Goal: Information Seeking & Learning: Understand process/instructions

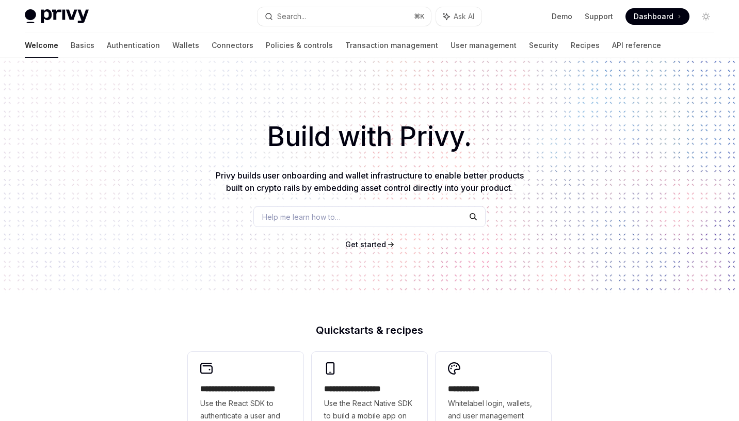
click at [213, 131] on h1 "Build with Privy." at bounding box center [370, 137] width 706 height 40
click at [612, 49] on link "API reference" at bounding box center [636, 45] width 49 height 25
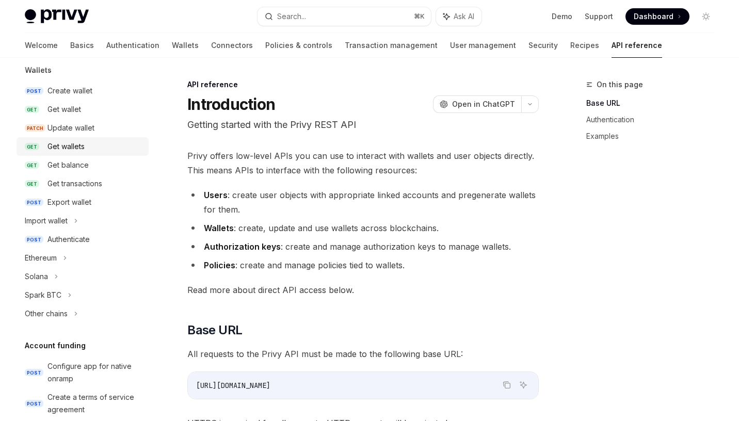
scroll to position [101, 0]
click at [66, 260] on icon at bounding box center [65, 257] width 4 height 12
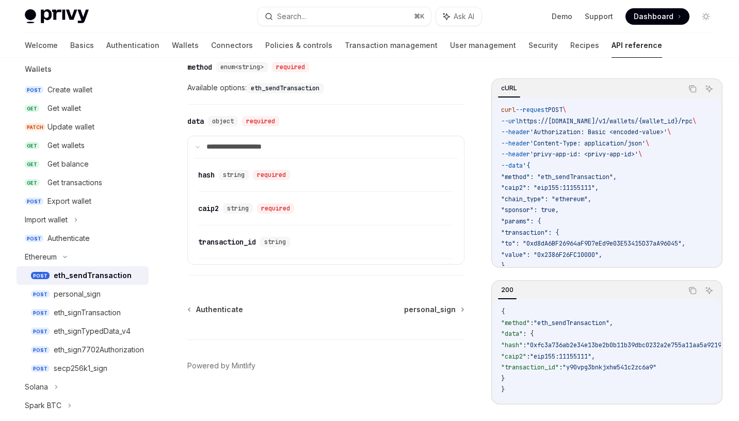
scroll to position [1275, 0]
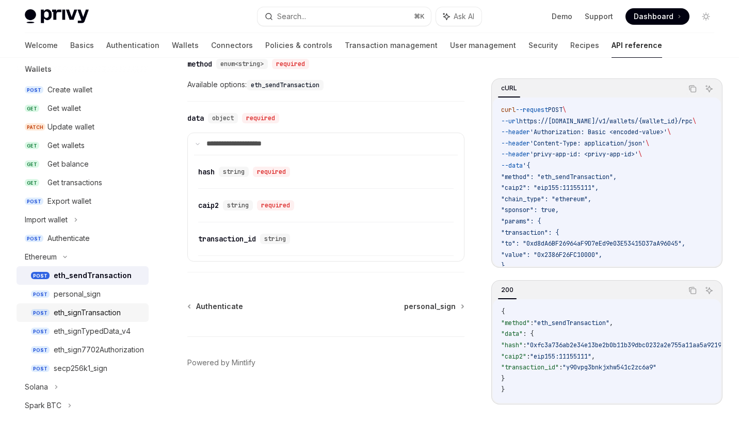
click at [95, 315] on div "eth_signTransaction" at bounding box center [87, 313] width 67 height 12
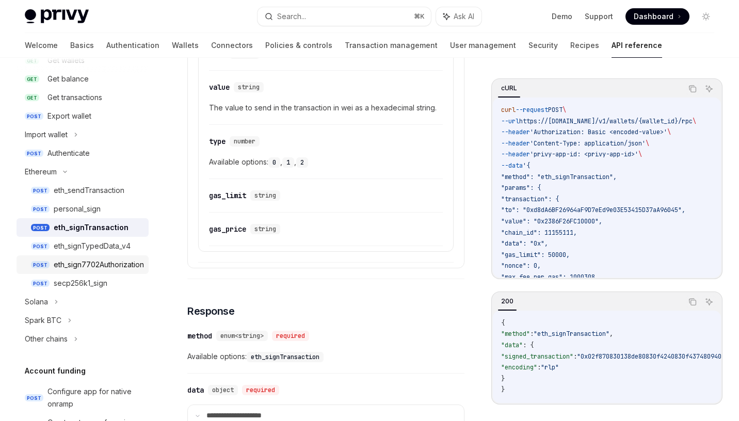
scroll to position [203, 0]
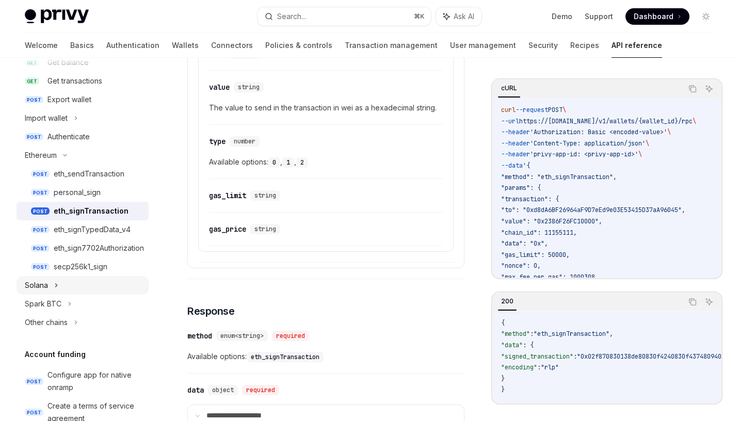
click at [49, 286] on div "Solana" at bounding box center [83, 285] width 132 height 19
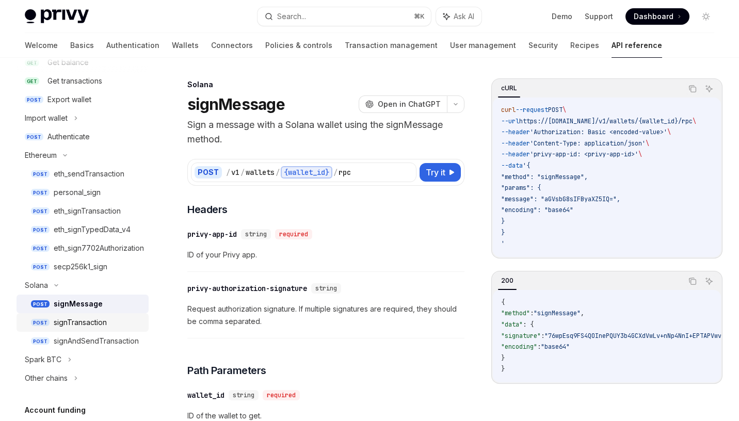
click at [75, 323] on div "signTransaction" at bounding box center [80, 322] width 53 height 12
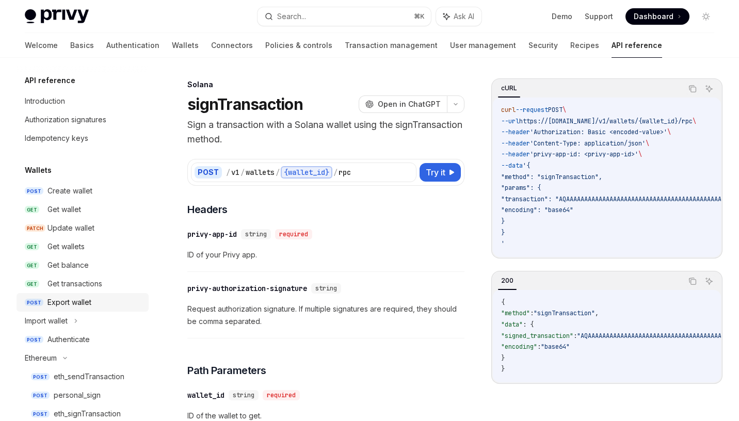
click at [81, 298] on div "Export wallet" at bounding box center [69, 302] width 44 height 12
type textarea "*"
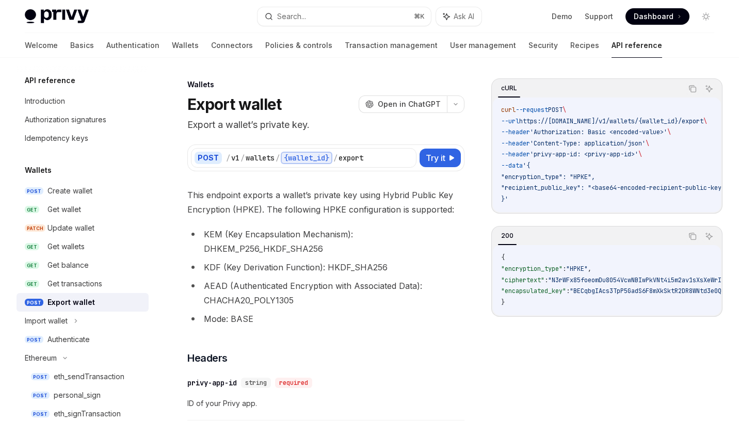
click at [374, 248] on li "KEM (Key Encapsulation Mechanism): DHKEM_P256_HKDF_SHA256" at bounding box center [325, 241] width 277 height 29
click at [369, 247] on li "KEM (Key Encapsulation Mechanism): DHKEM_P256_HKDF_SHA256" at bounding box center [325, 241] width 277 height 29
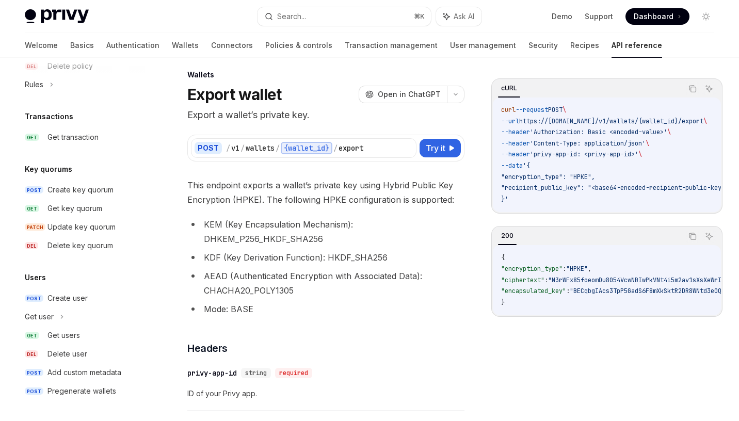
scroll to position [11, 0]
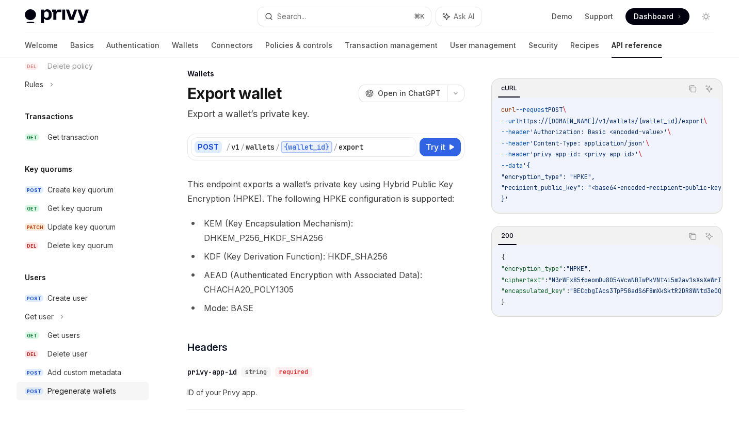
click at [75, 387] on div "Pregenerate wallets" at bounding box center [81, 391] width 69 height 12
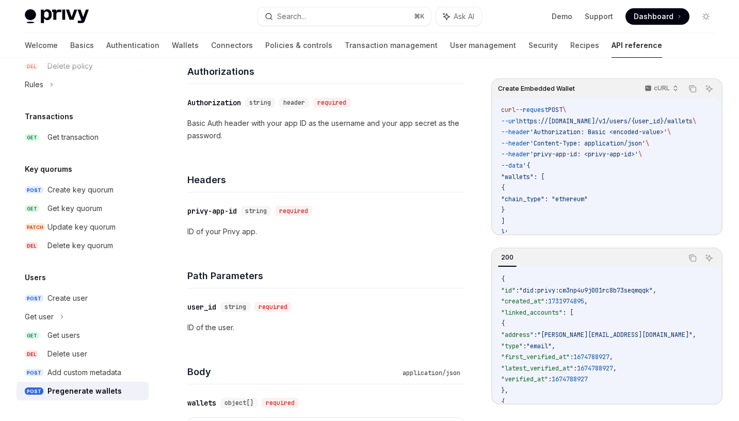
scroll to position [150, 0]
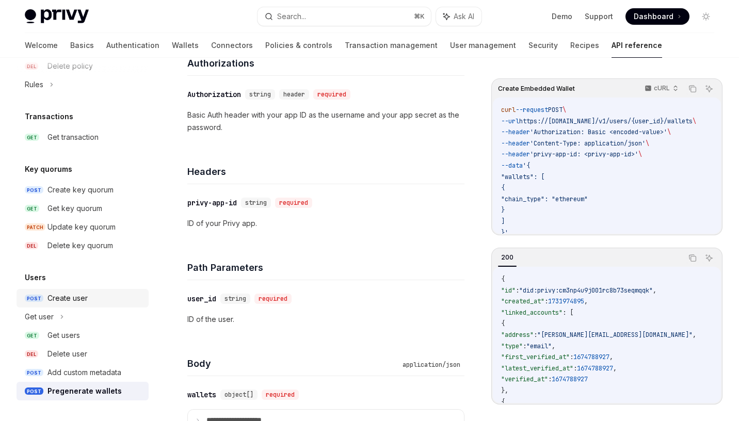
click at [76, 296] on div "Create user" at bounding box center [67, 298] width 40 height 12
type textarea "*"
